Goal: Task Accomplishment & Management: Use online tool/utility

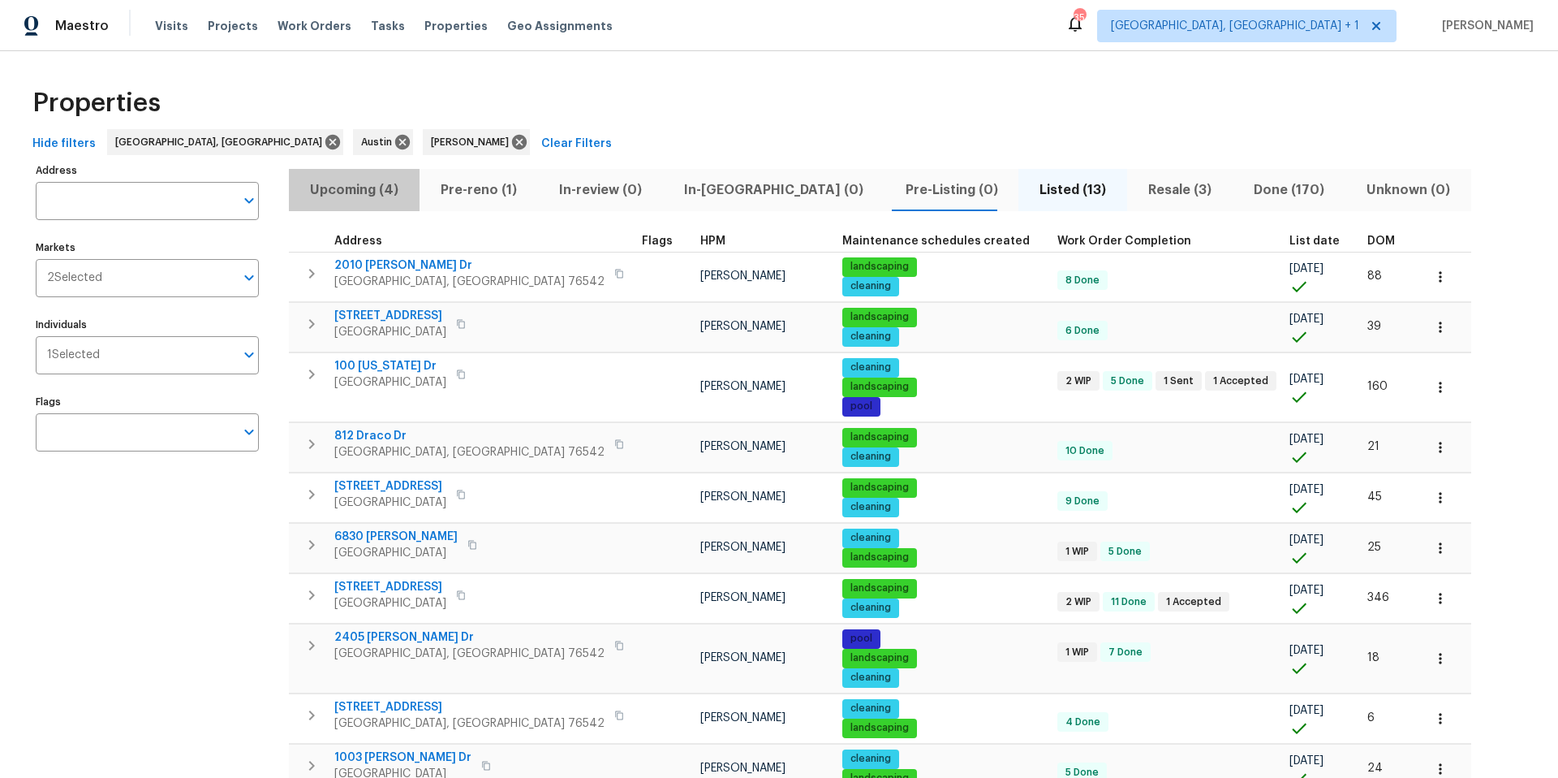
click at [368, 189] on span "Upcoming (4)" at bounding box center [354, 190] width 111 height 23
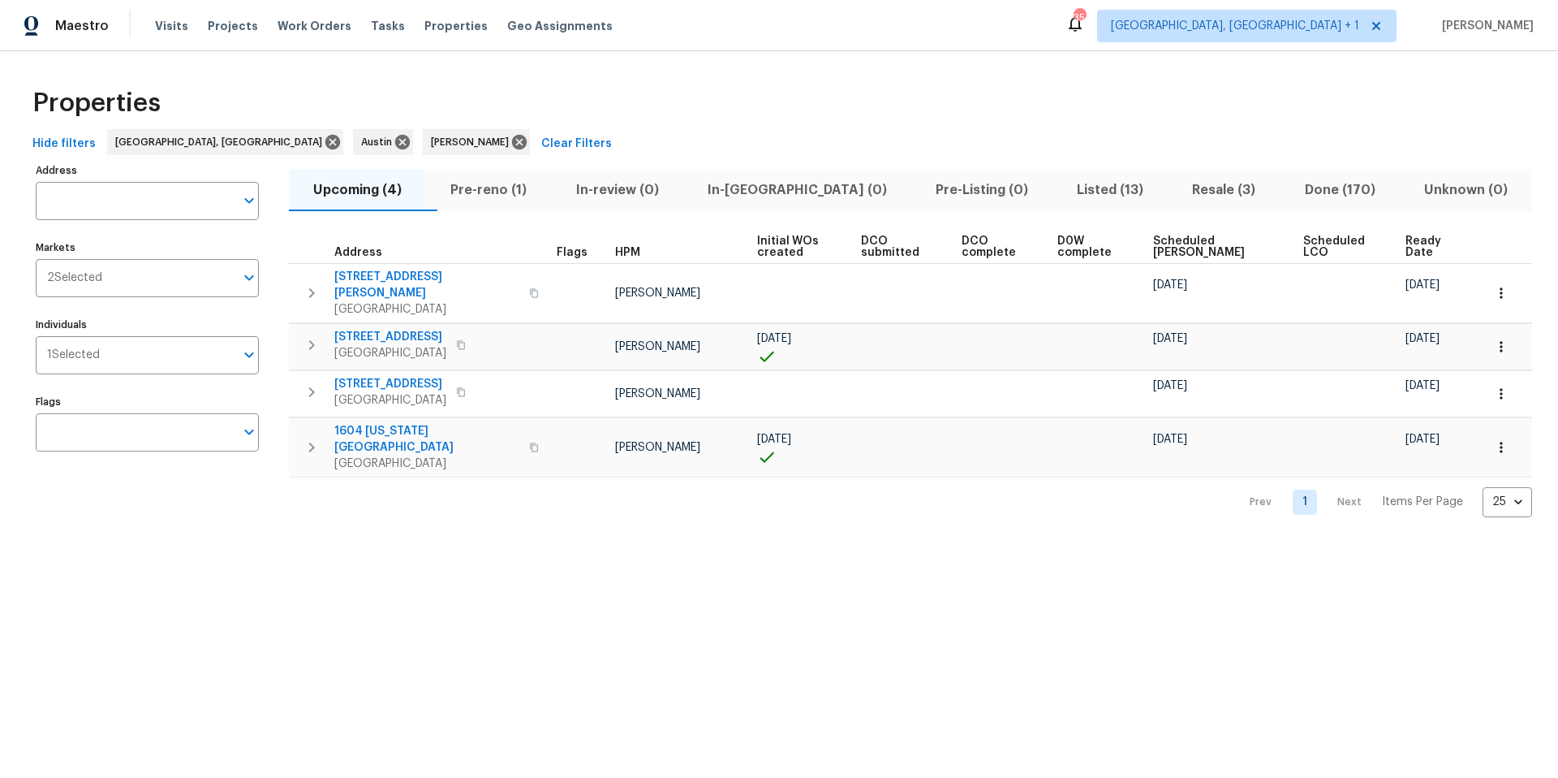
click at [1168, 248] on span "Scheduled [PERSON_NAME]" at bounding box center [1214, 246] width 123 height 23
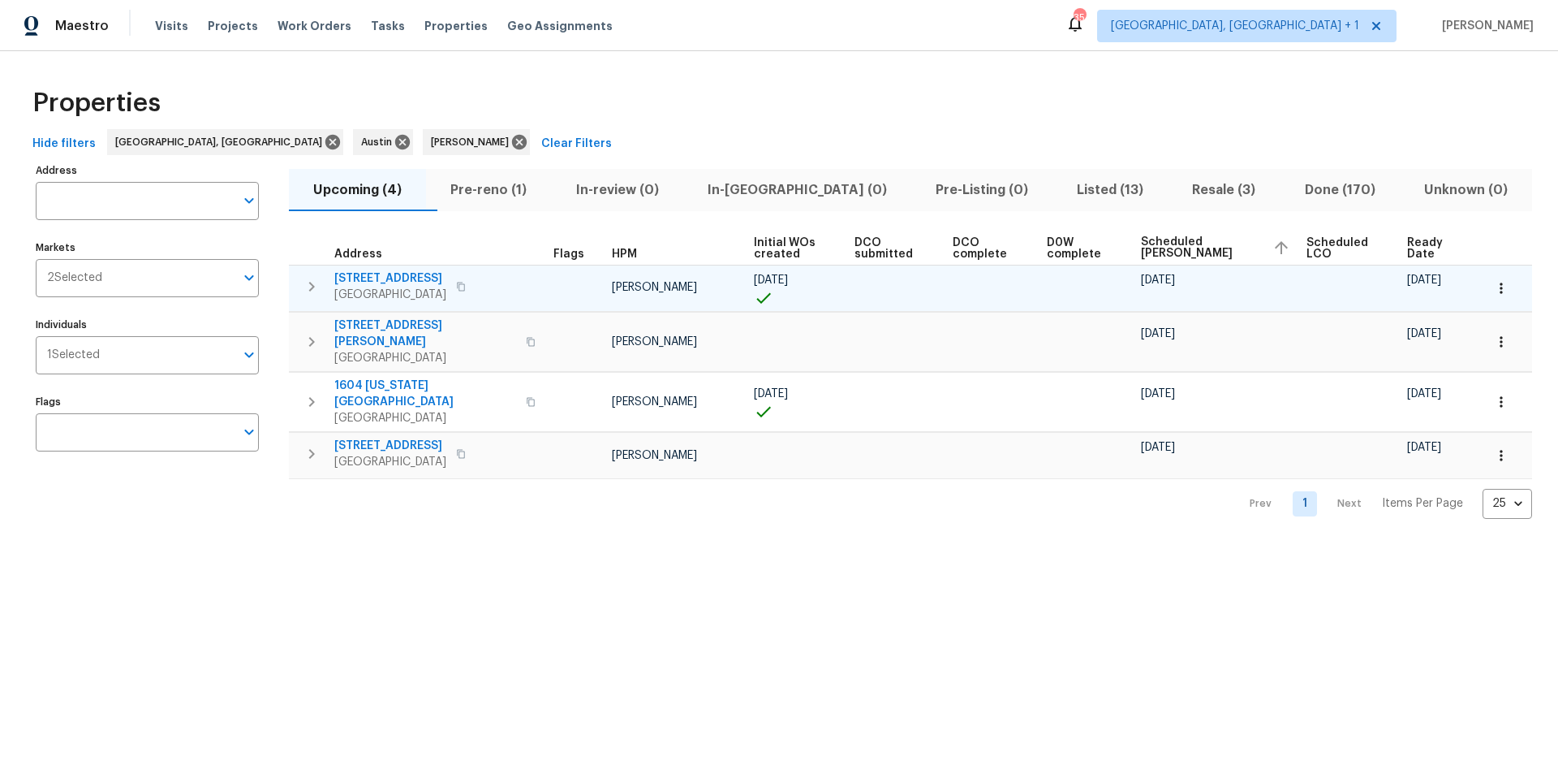
click at [1168, 285] on icon "button" at bounding box center [1501, 288] width 16 height 16
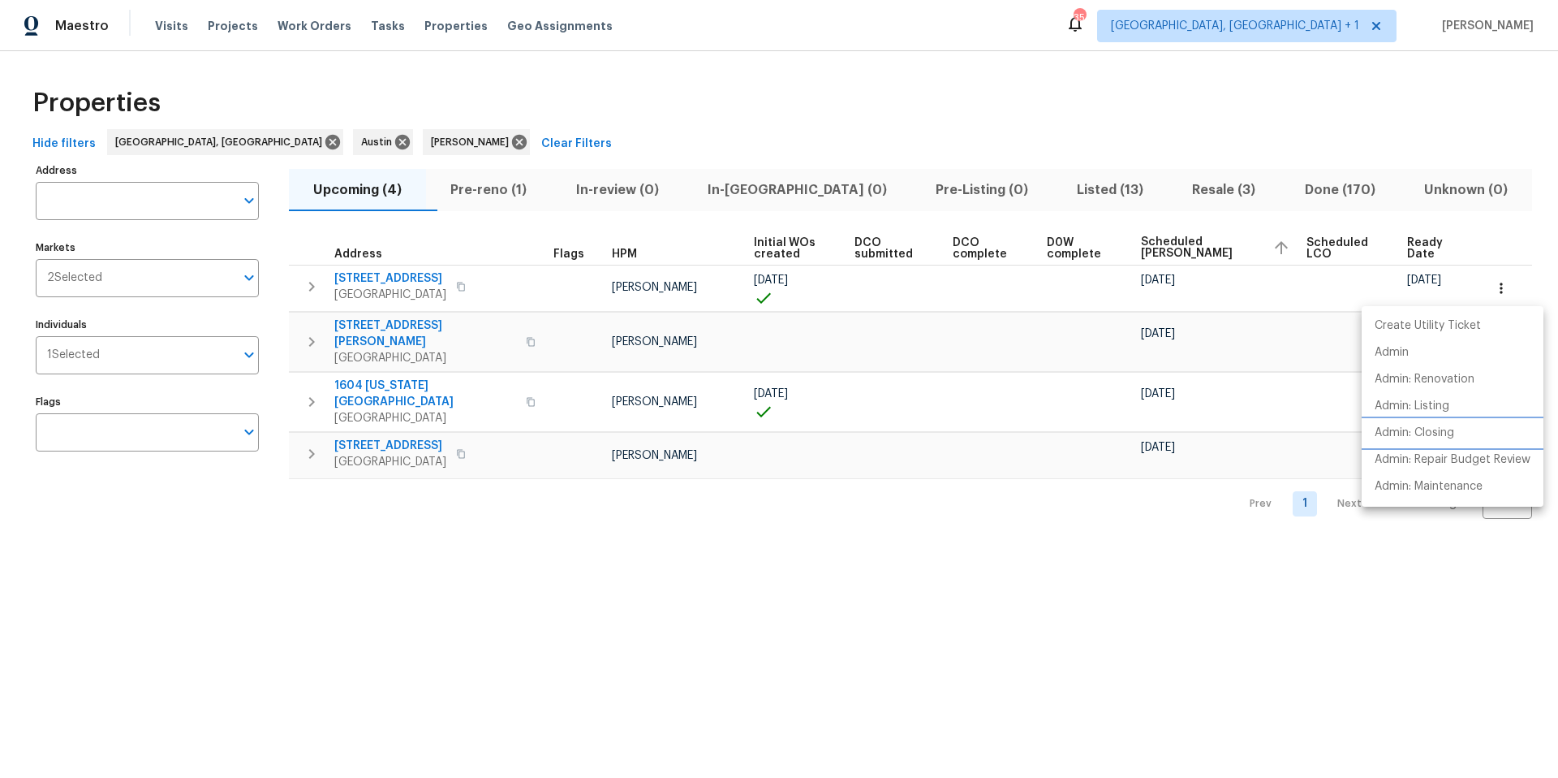
click at [1168, 429] on p "Admin: Closing" at bounding box center [1415, 432] width 80 height 17
click at [117, 343] on div at bounding box center [779, 389] width 1558 height 778
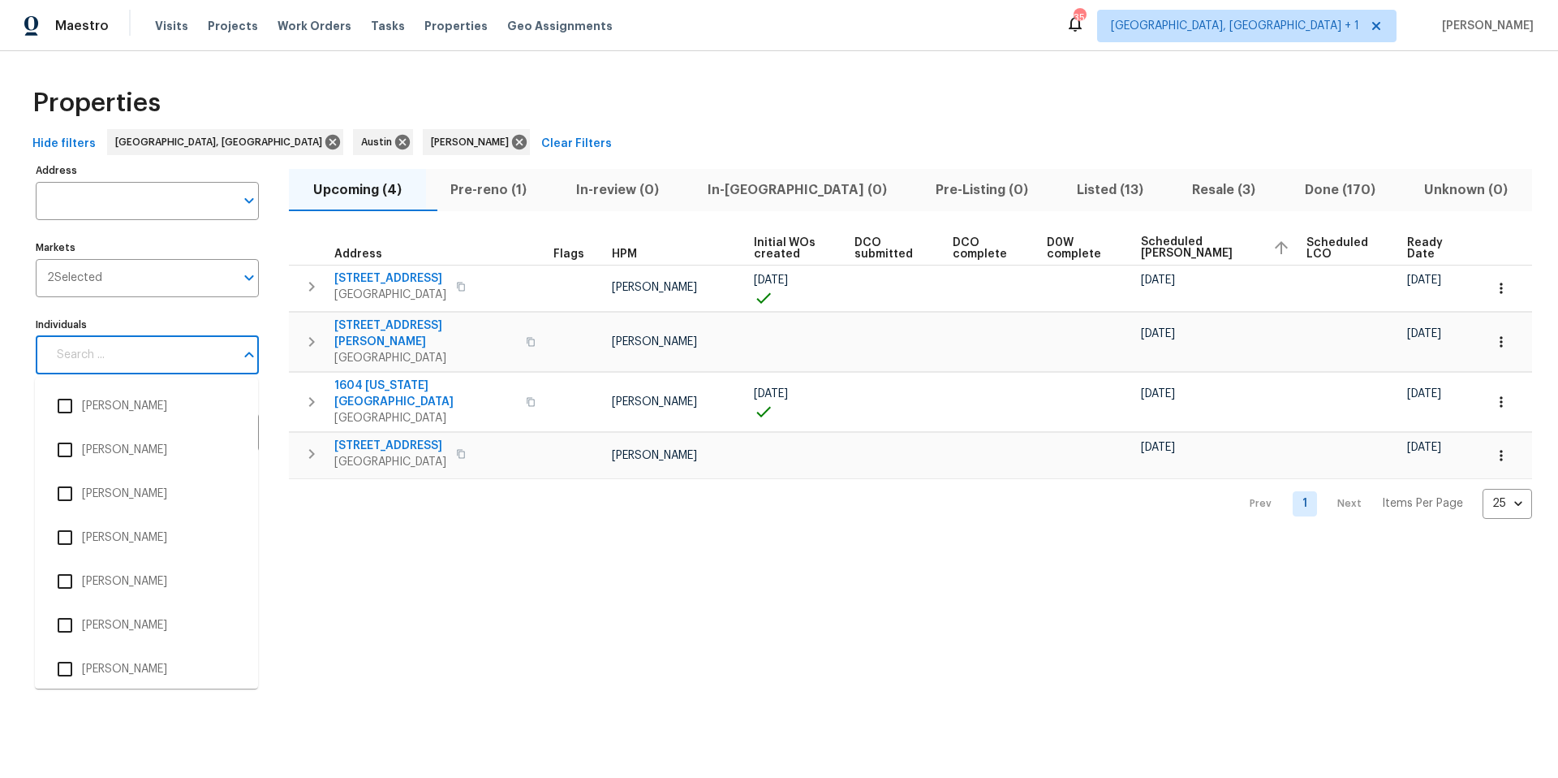
click at [123, 346] on input "Individuals" at bounding box center [140, 355] width 187 height 38
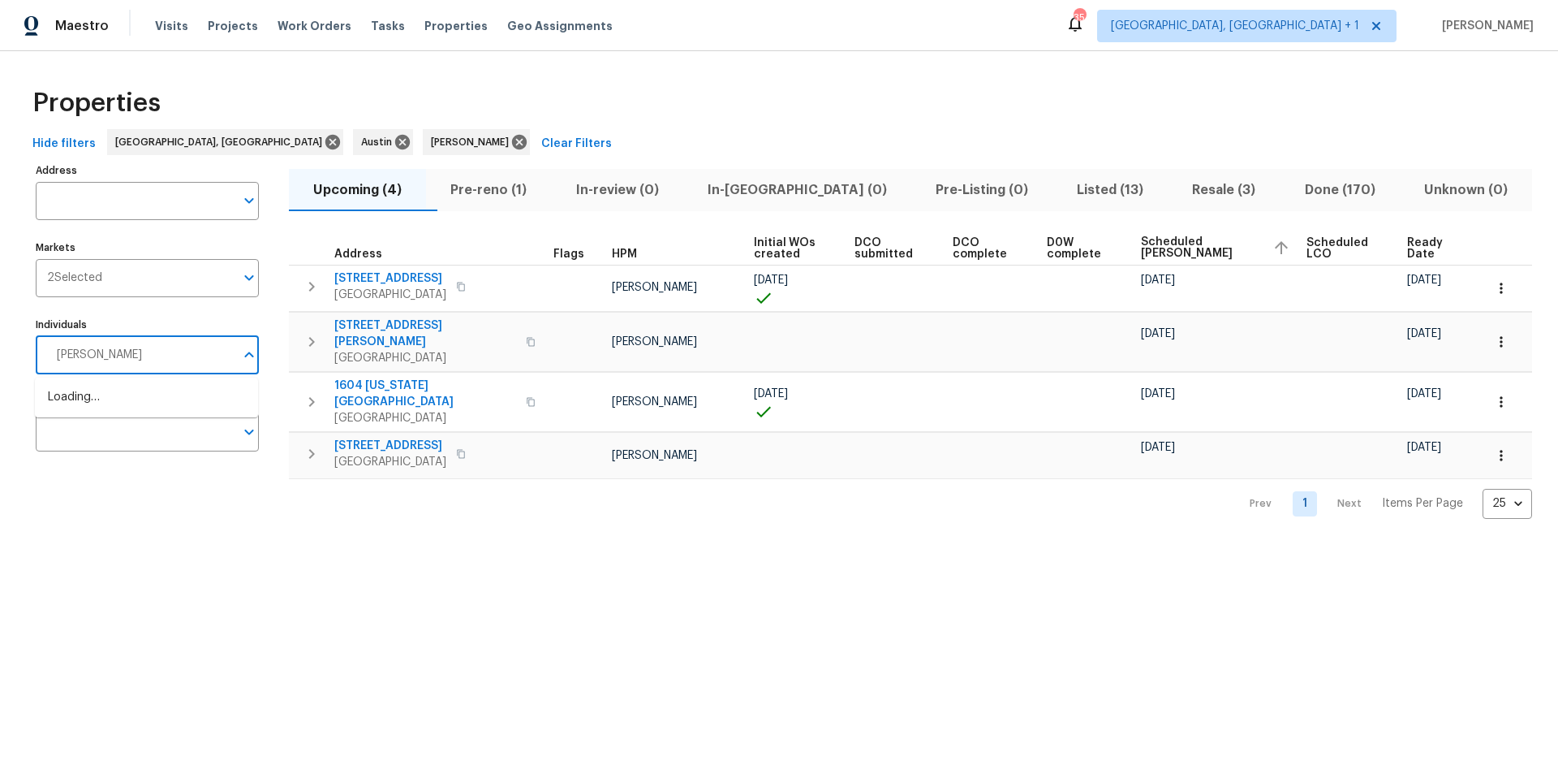
type input "[PERSON_NAME]"
click at [66, 405] on input "checkbox" at bounding box center [65, 406] width 34 height 34
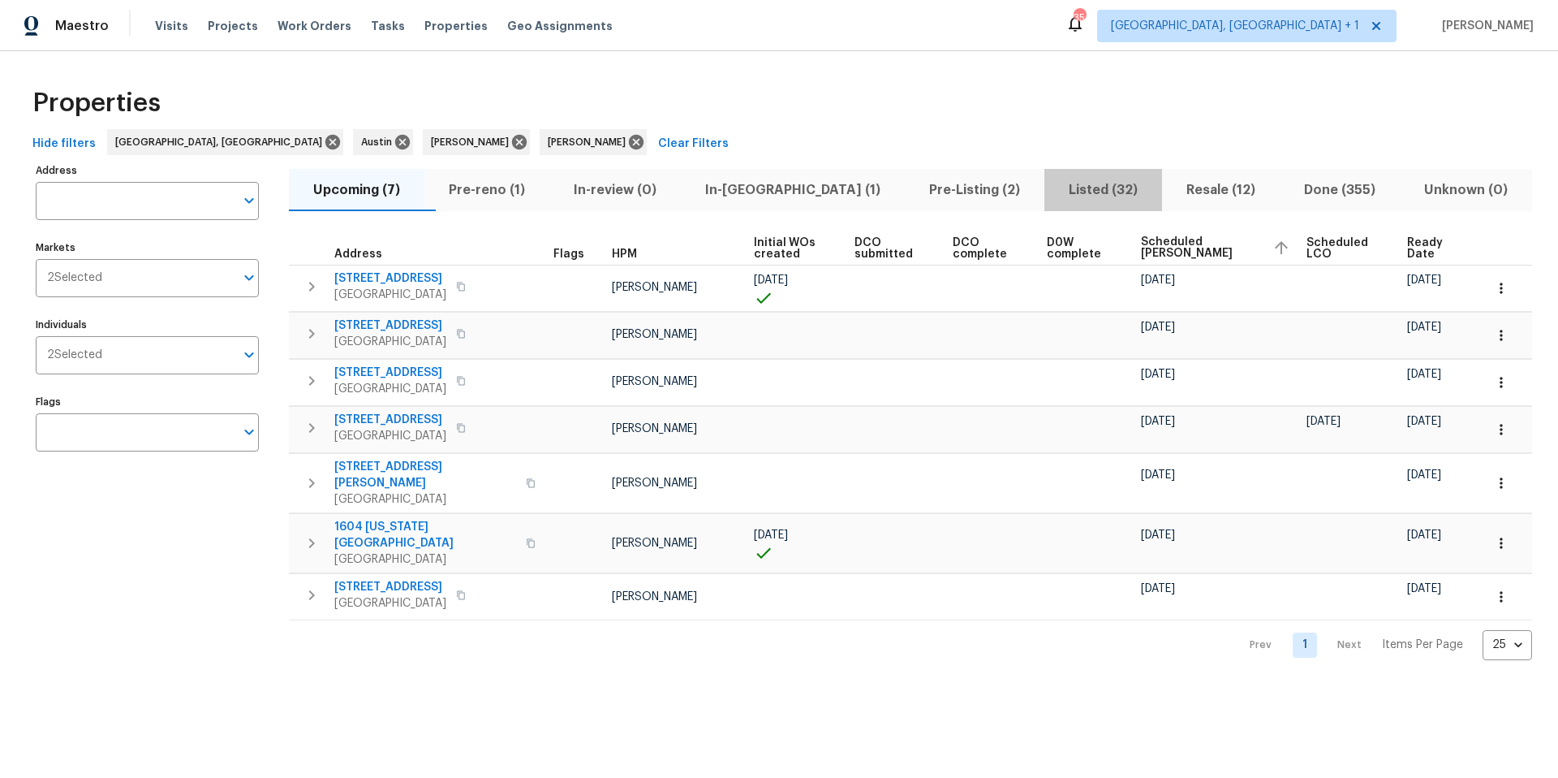
click at [1080, 196] on span "Listed (32)" at bounding box center [1103, 190] width 98 height 23
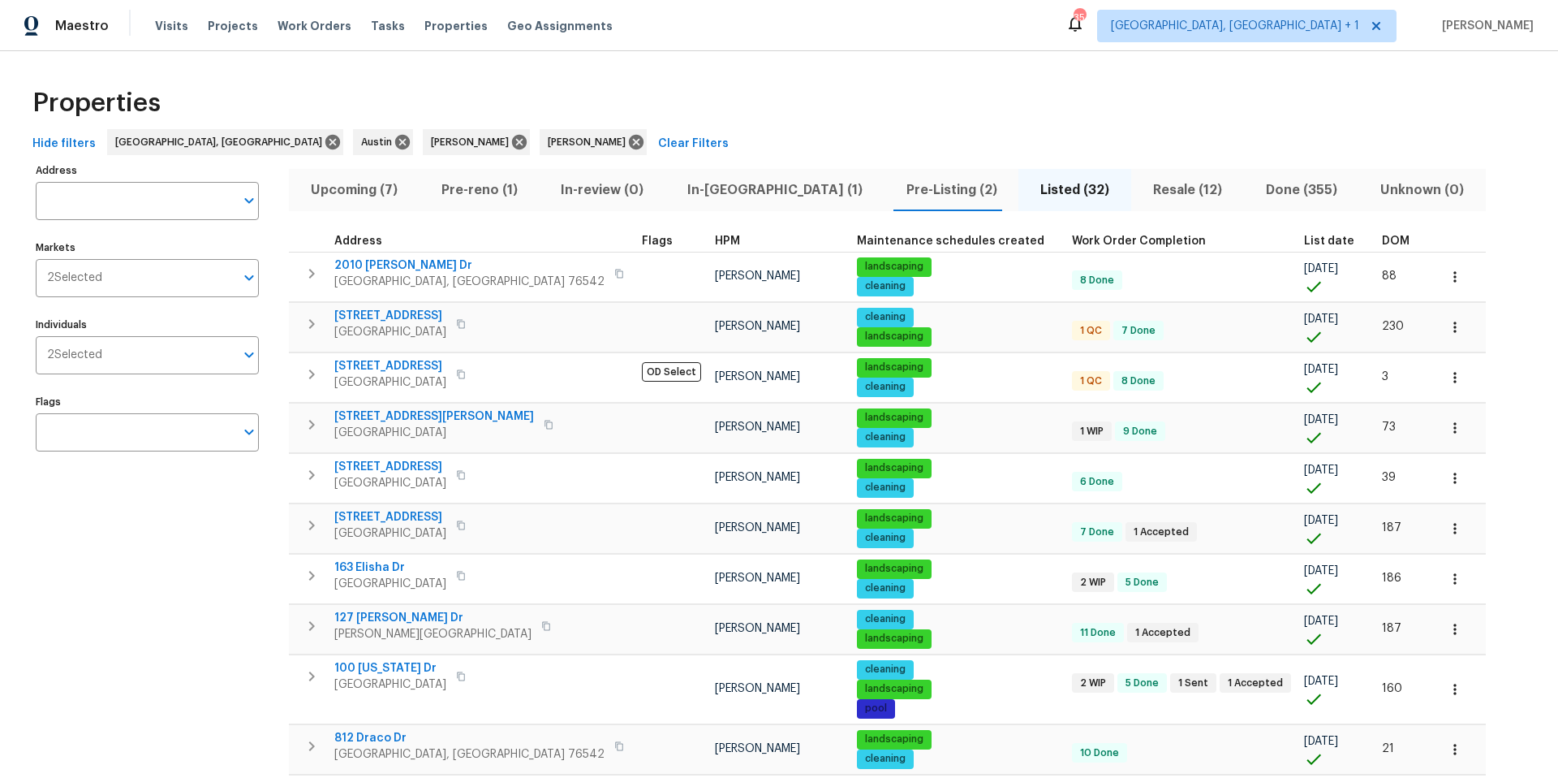
click at [1141, 194] on span "Resale (12)" at bounding box center [1187, 190] width 93 height 23
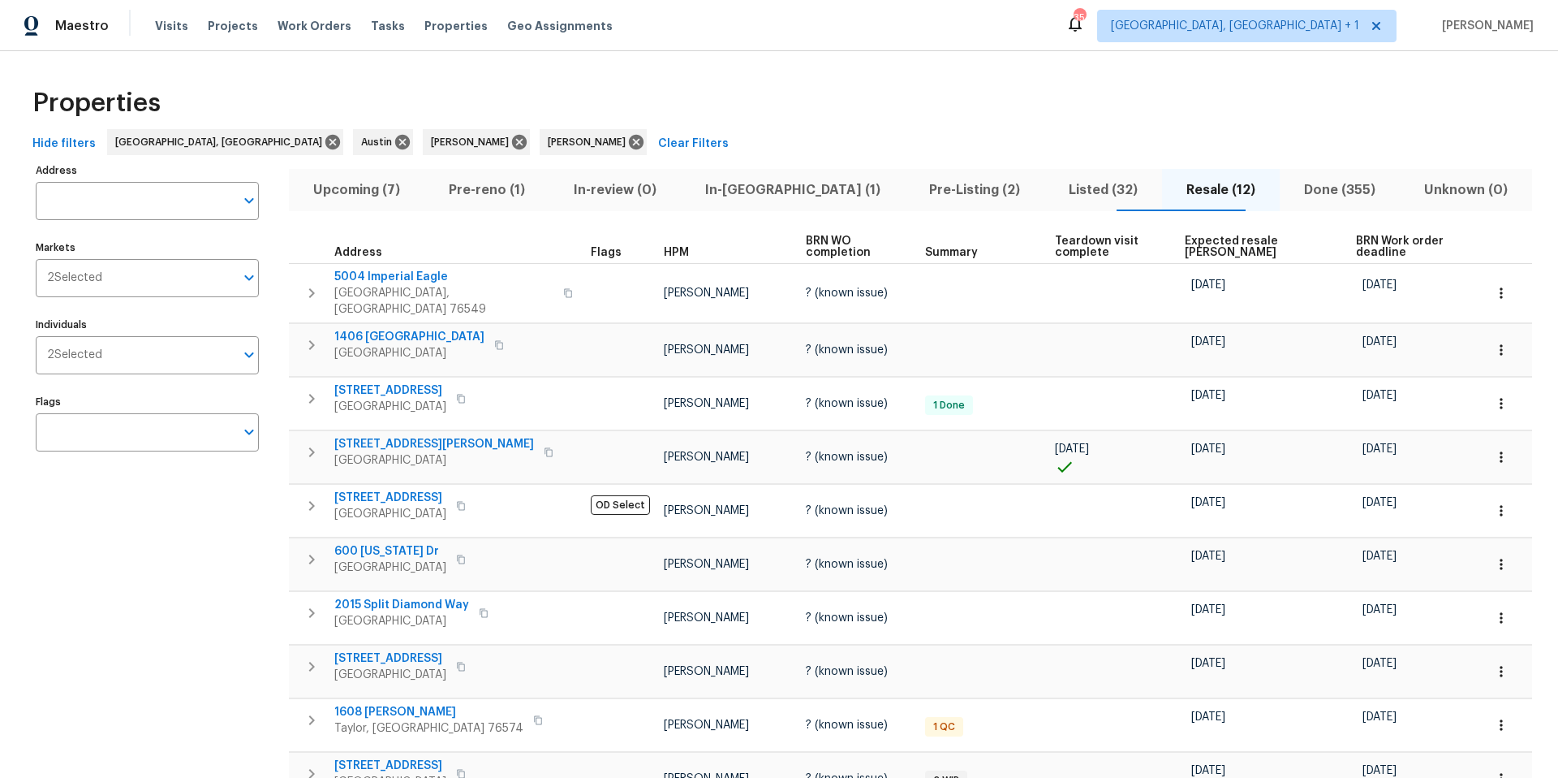
click at [1168, 235] on span "Expected resale [PERSON_NAME]" at bounding box center [1257, 246] width 144 height 23
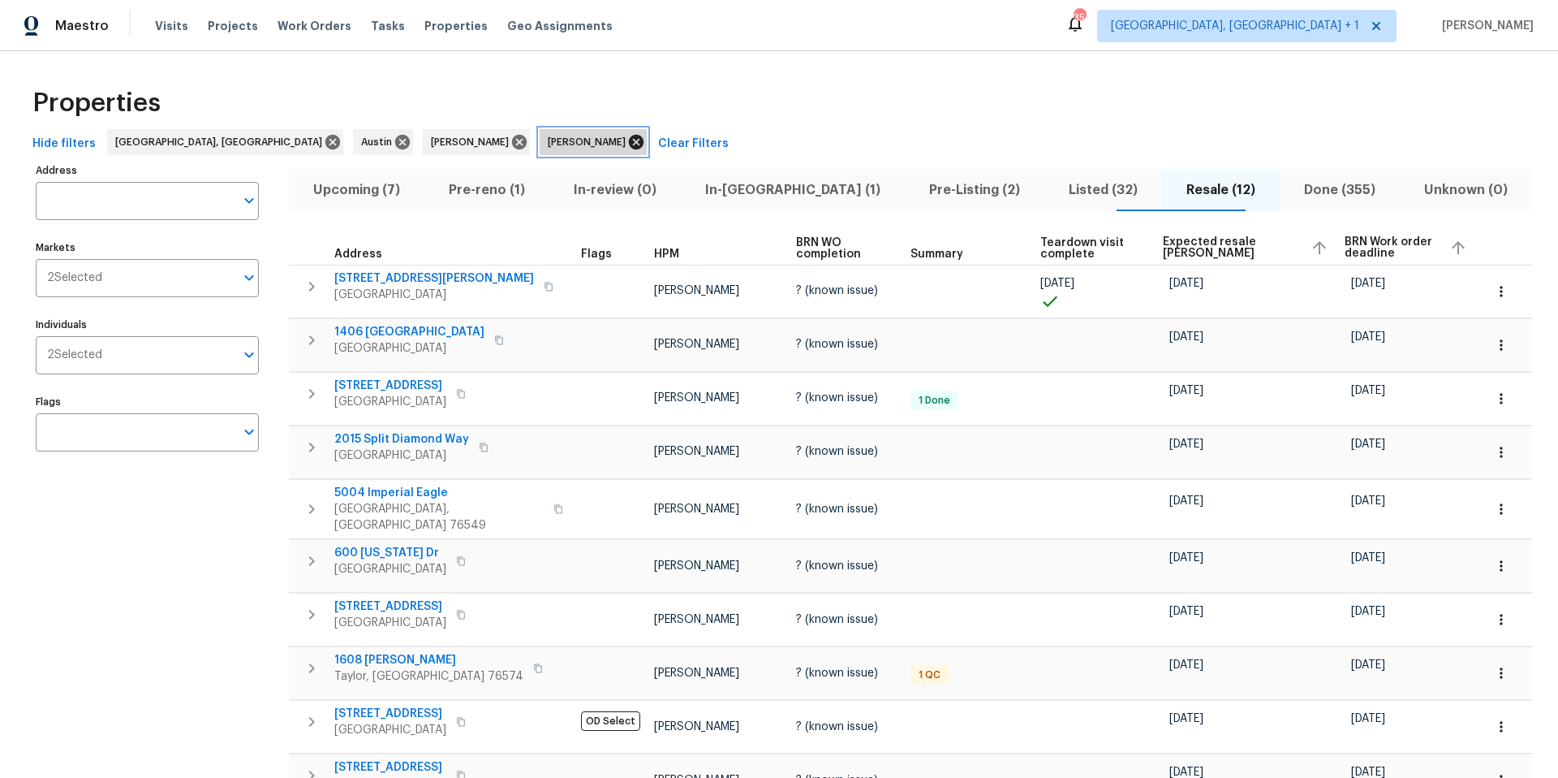
click at [629, 135] on icon at bounding box center [636, 142] width 15 height 15
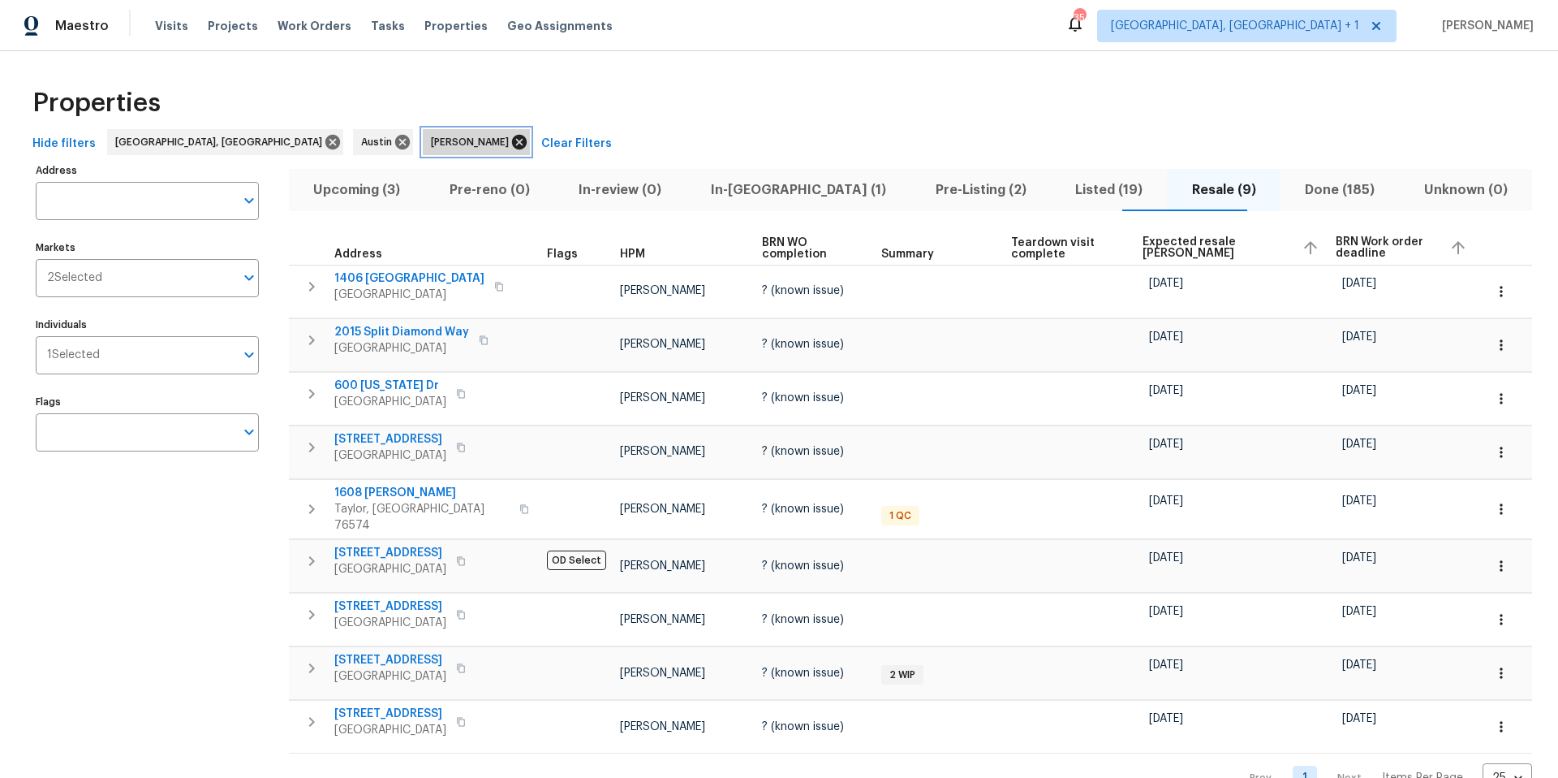
click at [512, 140] on icon at bounding box center [519, 142] width 15 height 15
